Goal: Task Accomplishment & Management: Manage account settings

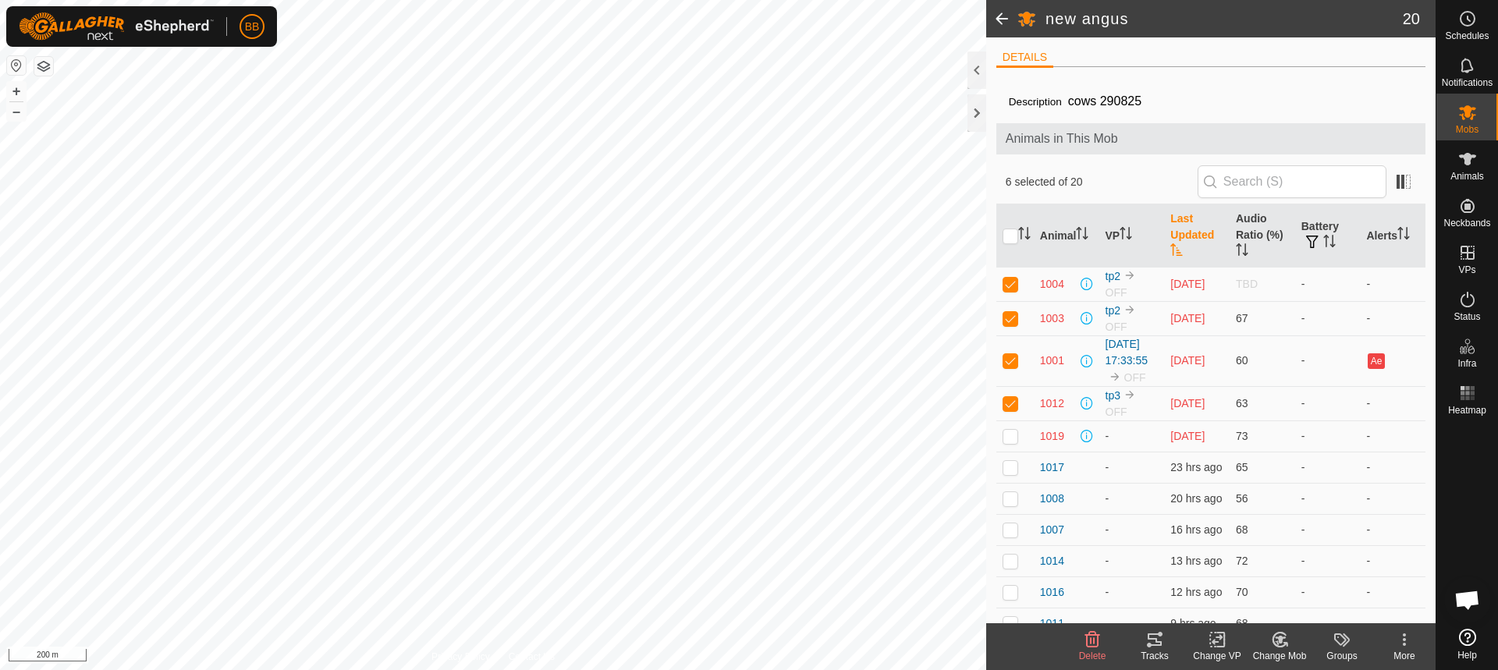
scroll to position [1488, 0]
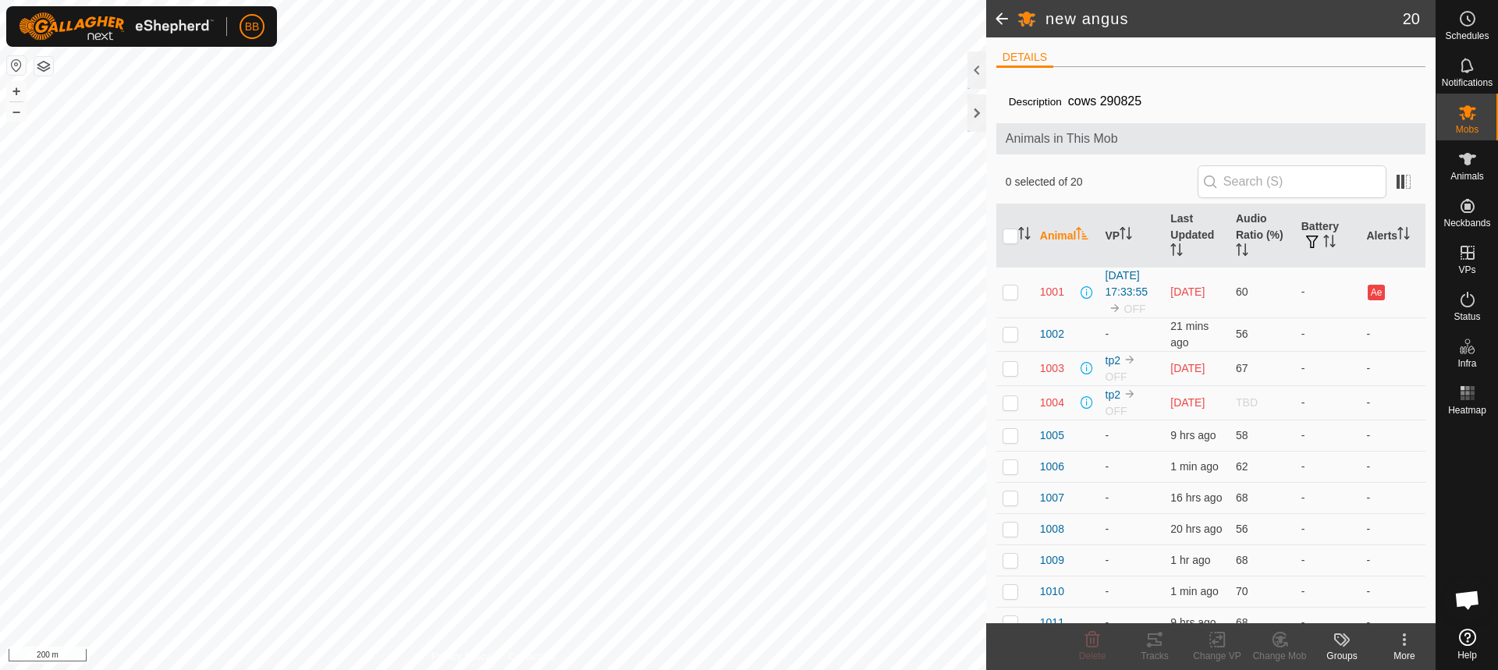
scroll to position [1488, 0]
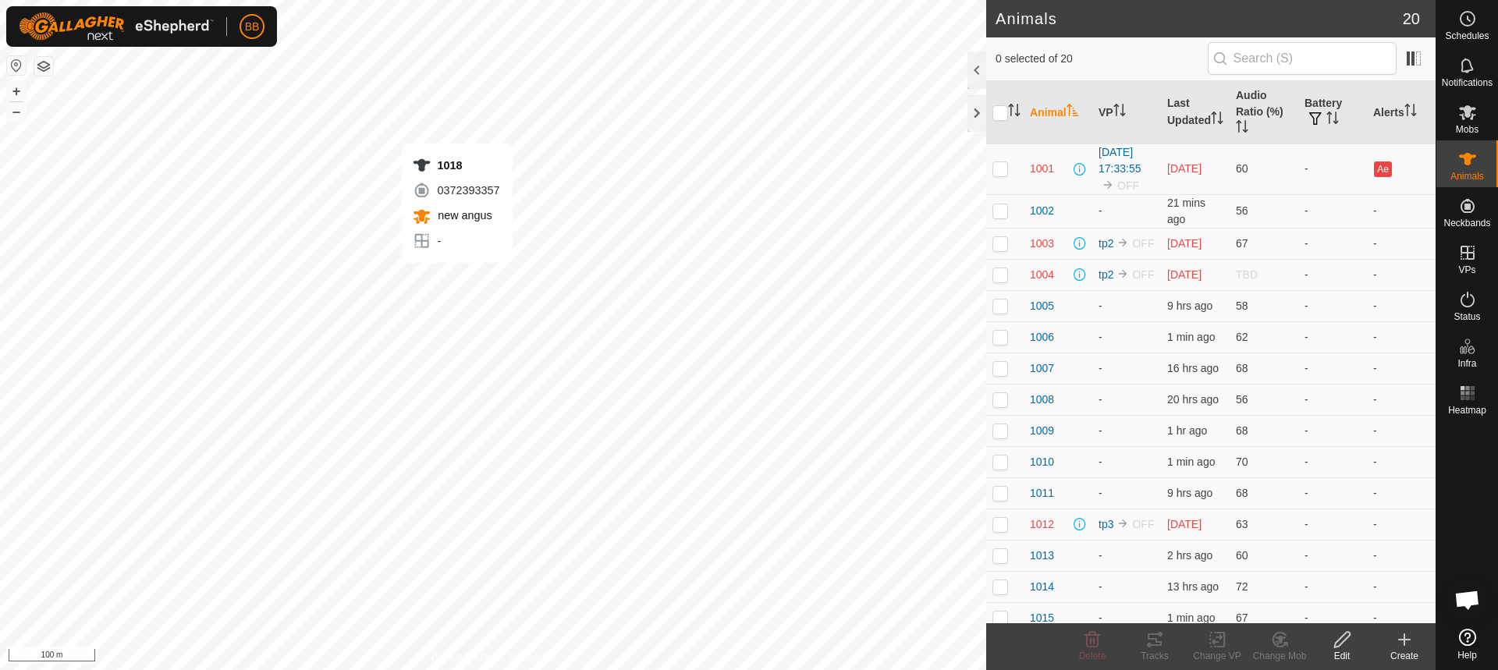
checkbox input "true"
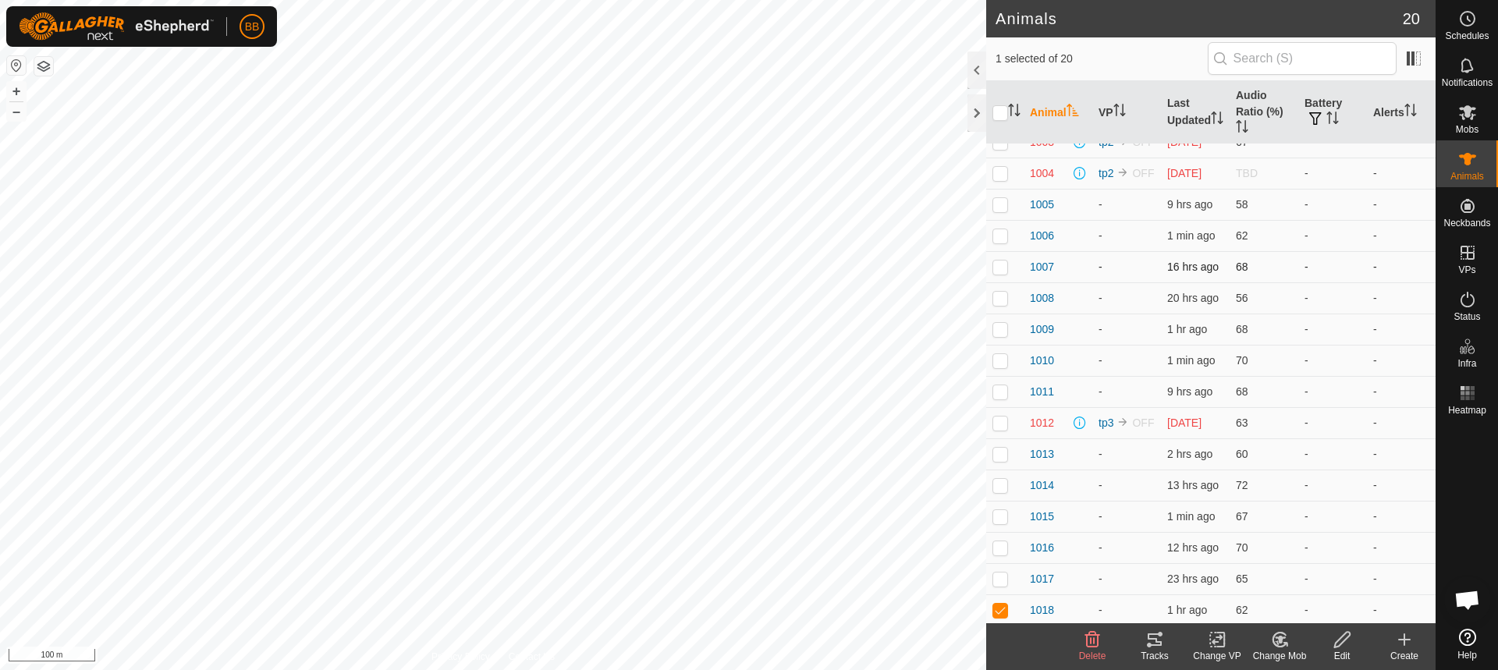
scroll to position [193, 0]
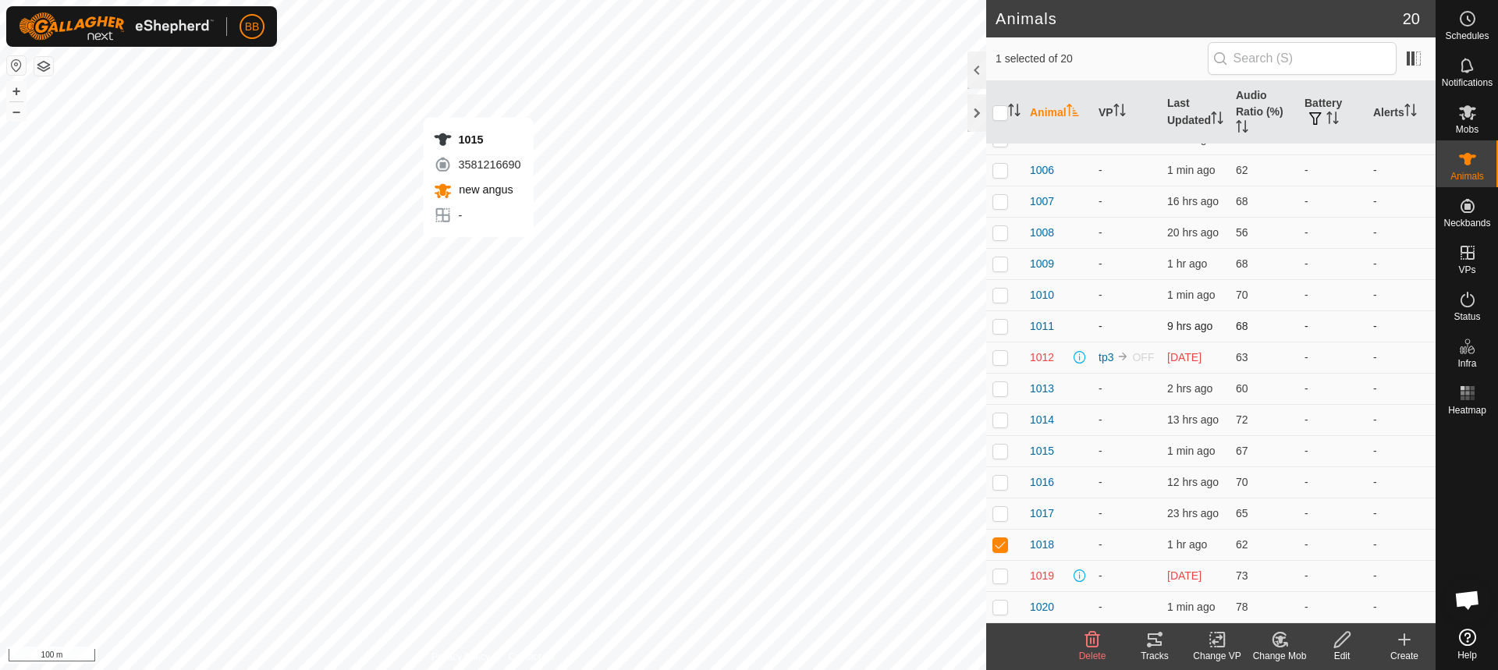
checkbox input "true"
checkbox input "false"
checkbox input "true"
checkbox input "false"
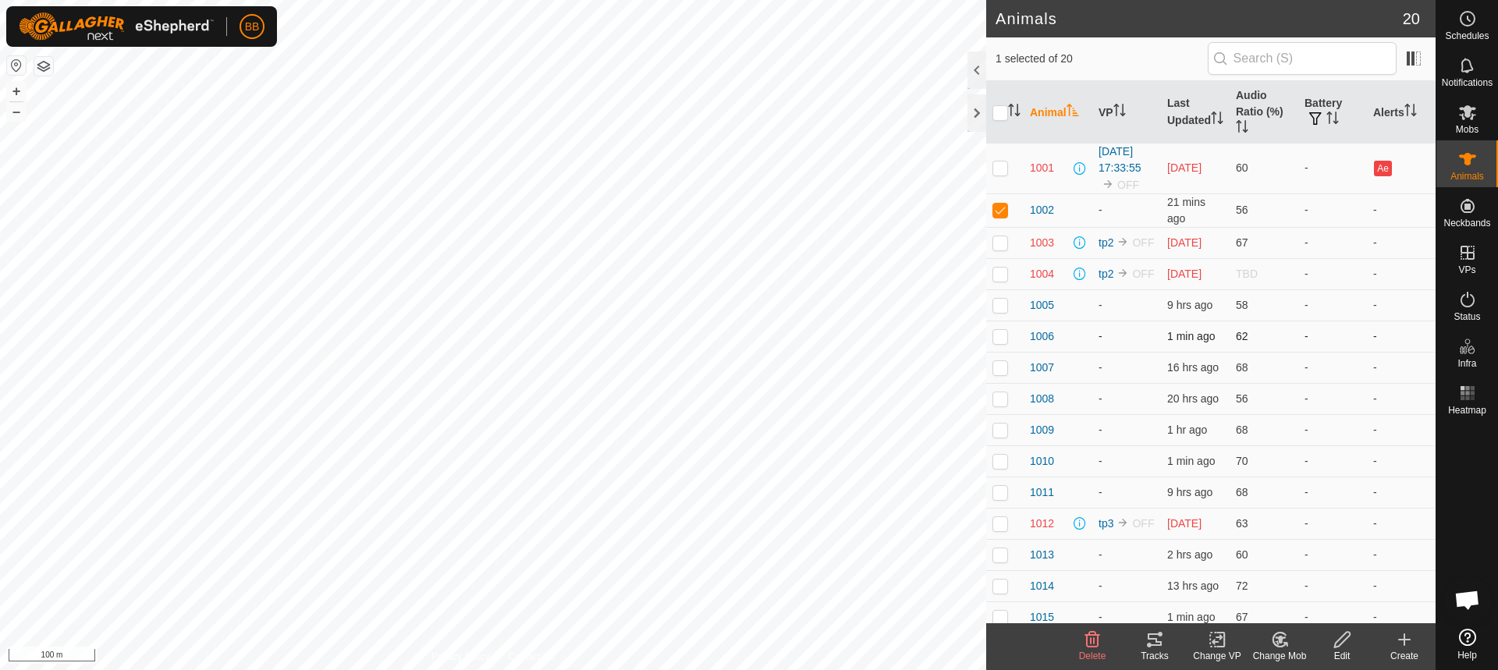
scroll to position [0, 0]
checkbox input "false"
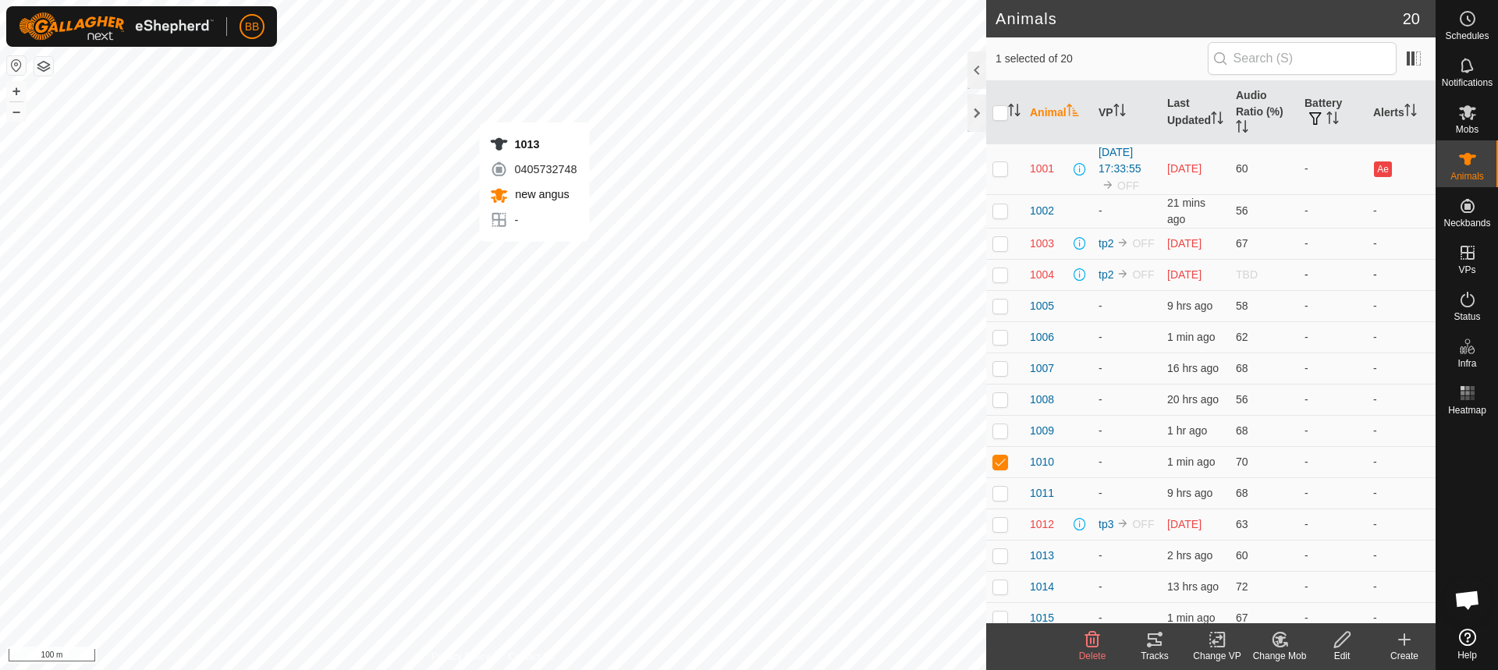
checkbox input "true"
click at [1174, 94] on th "Last Updated" at bounding box center [1195, 112] width 69 height 63
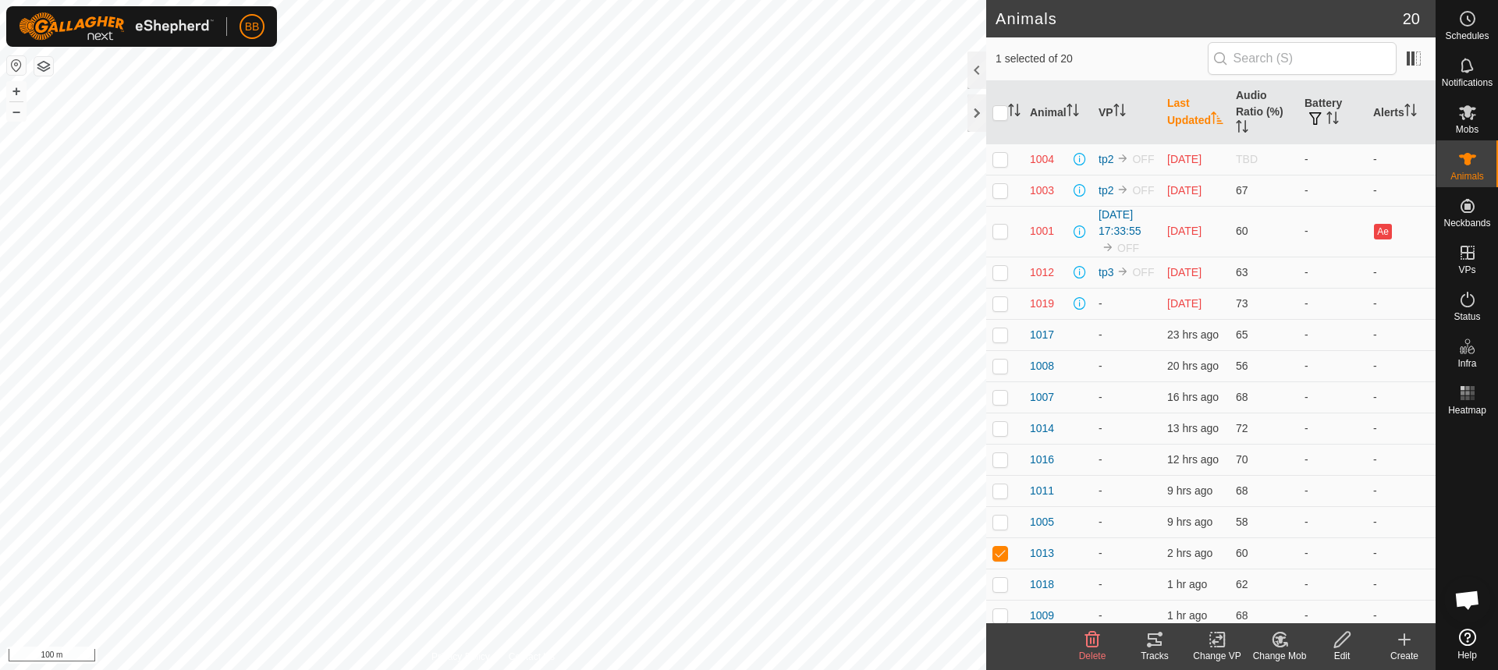
click at [1174, 94] on th "Last Updated" at bounding box center [1195, 112] width 69 height 63
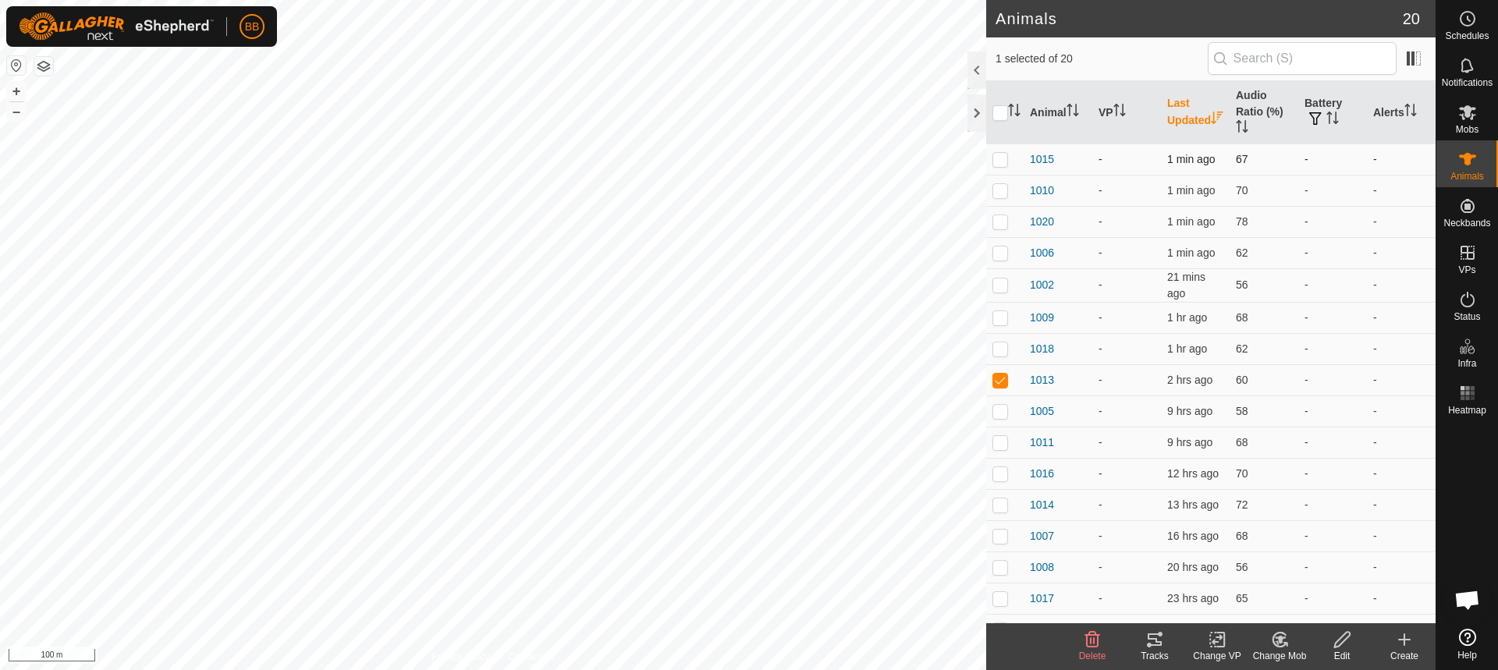
click at [996, 163] on p-checkbox at bounding box center [1000, 159] width 16 height 12
checkbox input "true"
click at [996, 184] on p-checkbox at bounding box center [1000, 190] width 16 height 12
checkbox input "true"
click at [998, 220] on p-checkbox at bounding box center [1000, 221] width 16 height 12
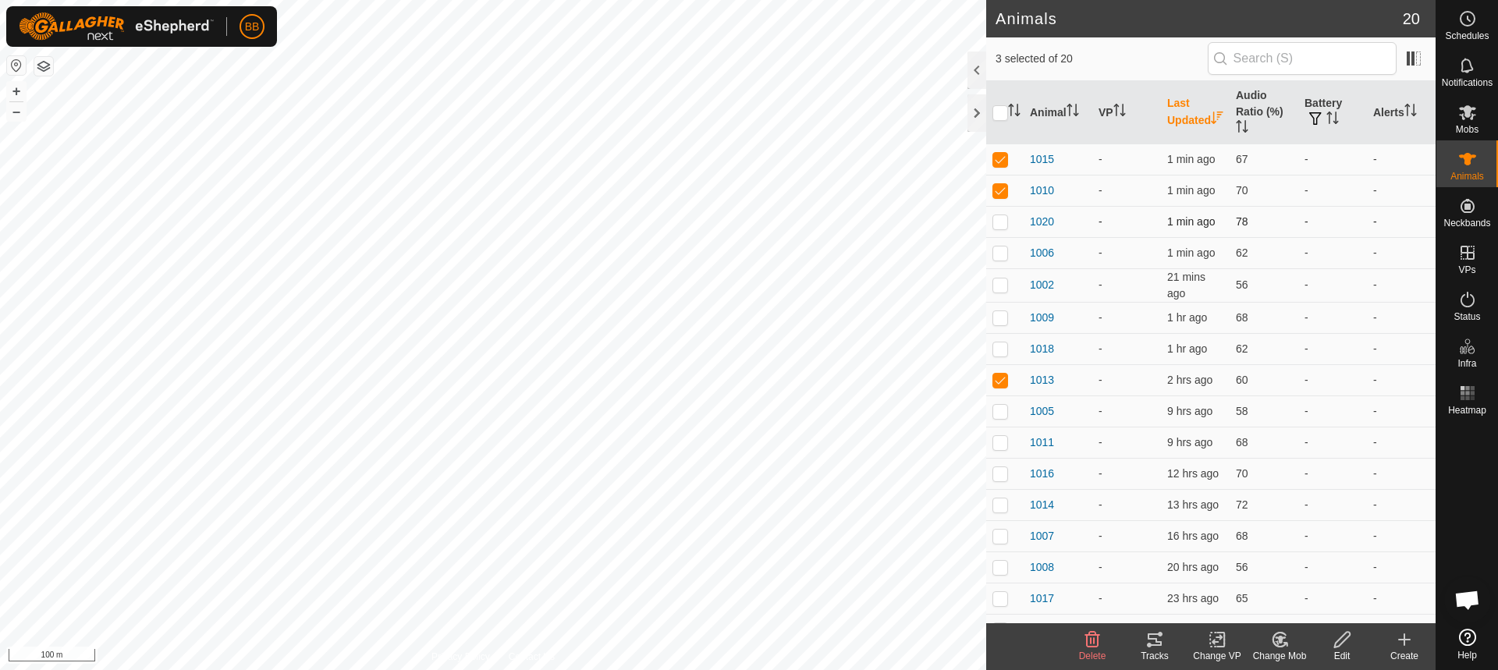
checkbox input "true"
click at [1001, 250] on p-checkbox at bounding box center [1000, 253] width 16 height 12
checkbox input "true"
click at [999, 279] on p-checkbox at bounding box center [1000, 284] width 16 height 12
checkbox input "true"
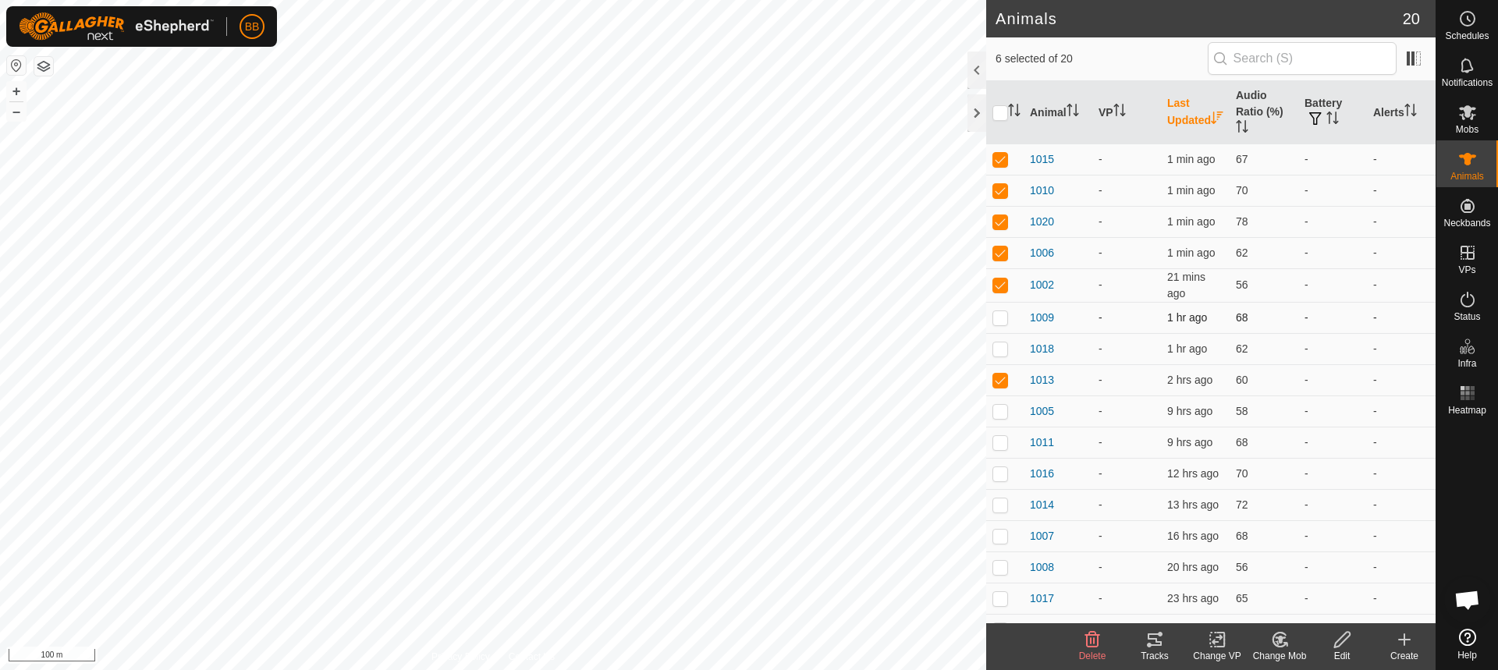
click at [999, 313] on p-checkbox at bounding box center [1000, 317] width 16 height 12
checkbox input "true"
click at [1004, 346] on p-checkbox at bounding box center [1000, 348] width 16 height 12
checkbox input "true"
click at [998, 412] on p-checkbox at bounding box center [1000, 411] width 16 height 12
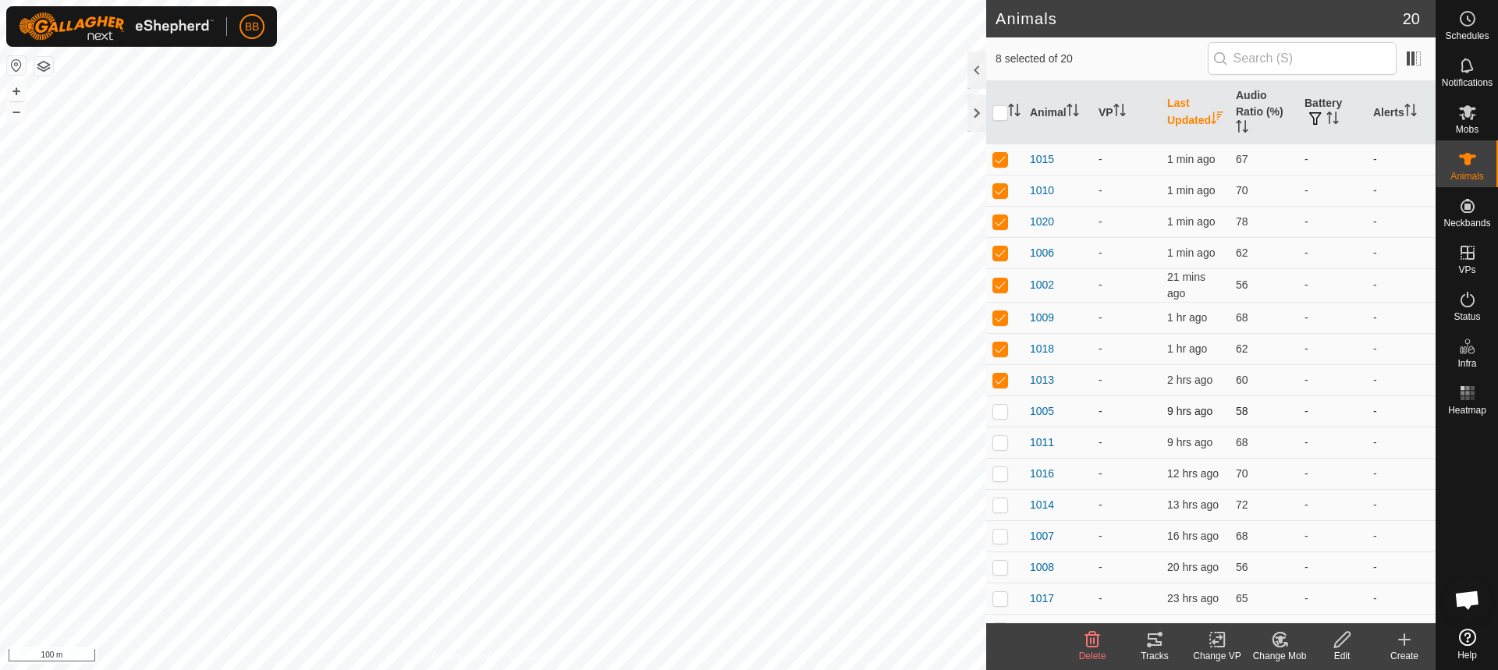
checkbox input "true"
click at [996, 442] on p-checkbox at bounding box center [1000, 442] width 16 height 12
checkbox input "true"
click at [999, 474] on p-checkbox at bounding box center [1000, 473] width 16 height 12
checkbox input "true"
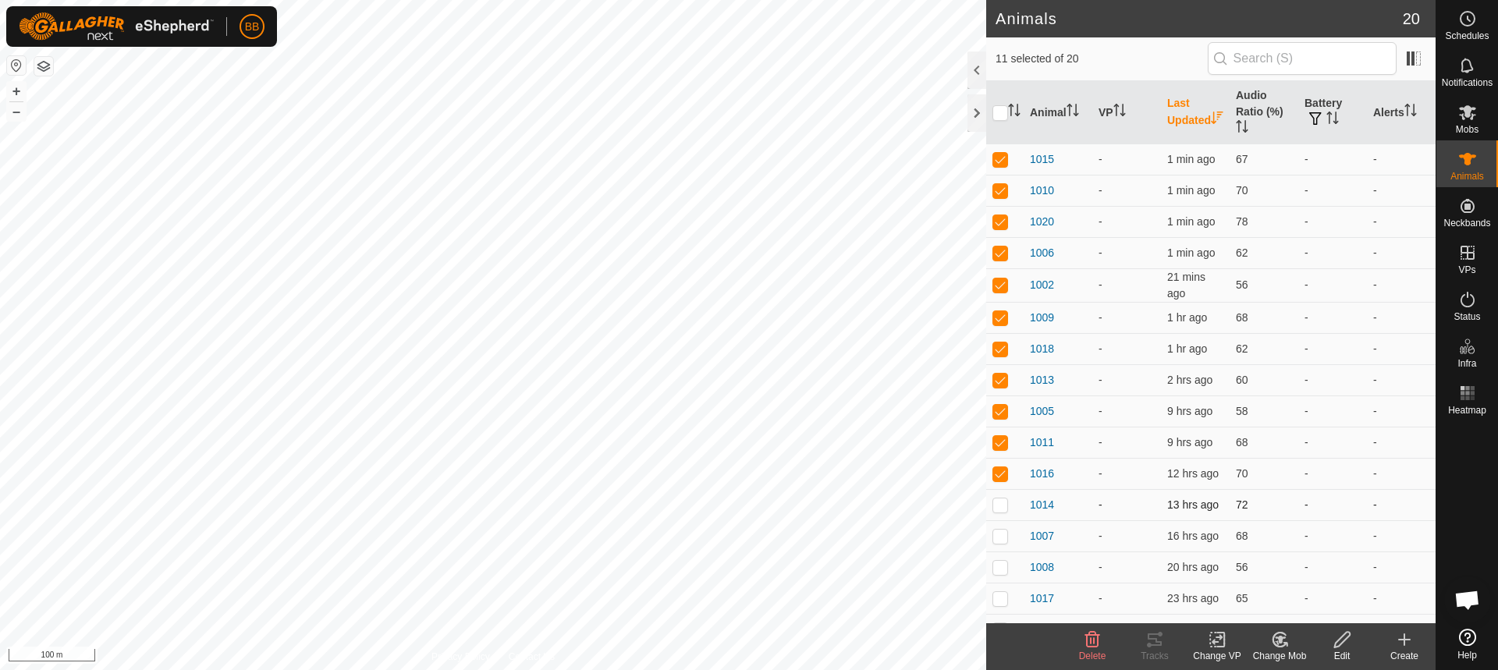
click at [1000, 504] on p-checkbox at bounding box center [1000, 504] width 16 height 12
checkbox input "true"
